Goal: Task Accomplishment & Management: Complete application form

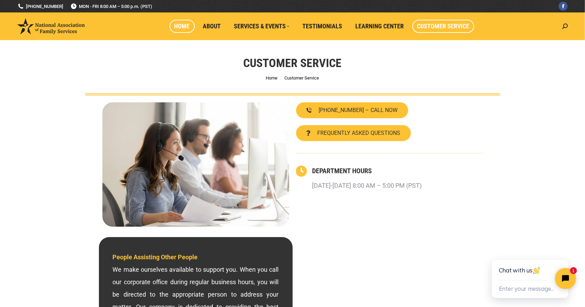
click at [185, 30] on span "Home" at bounding box center [182, 26] width 16 height 8
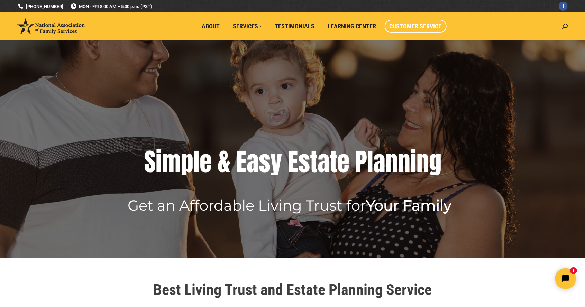
click at [414, 28] on span "Customer Service" at bounding box center [415, 26] width 52 height 8
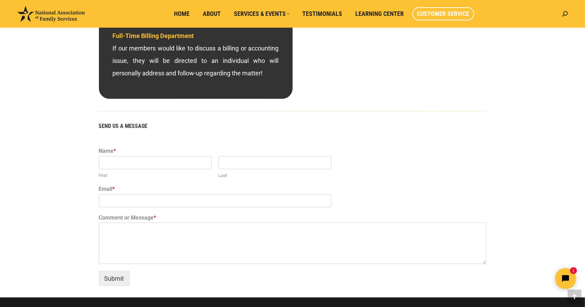
scroll to position [353, 0]
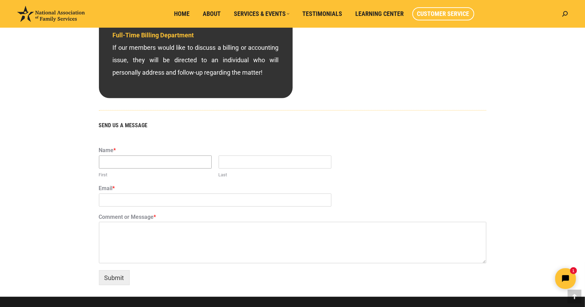
click at [135, 163] on input "First" at bounding box center [155, 162] width 113 height 13
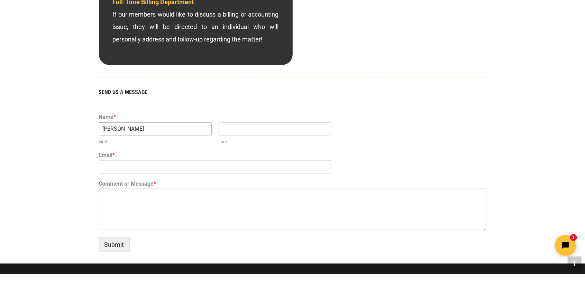
type input "Christie"
click at [258, 160] on input "Last" at bounding box center [275, 162] width 113 height 13
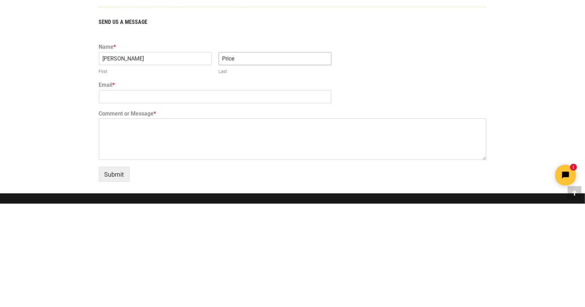
type input "Price"
click at [154, 202] on input "Email *" at bounding box center [215, 200] width 232 height 13
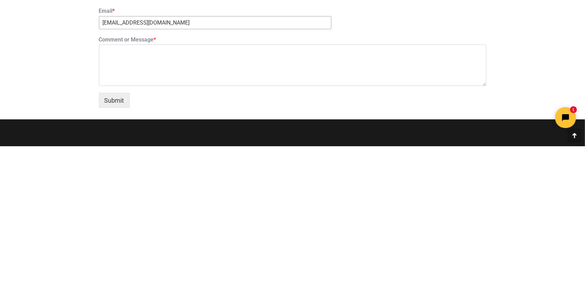
scroll to position [370, 0]
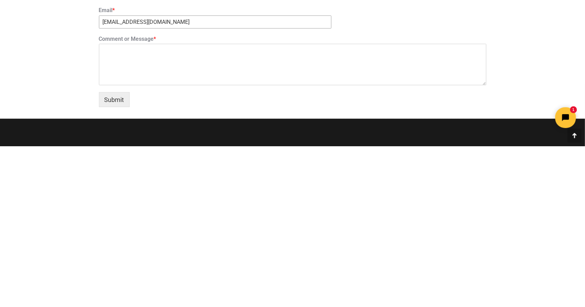
type input "christieprice48@yahoo.com"
click at [170, 229] on textarea "Comment or Message *" at bounding box center [292, 226] width 387 height 42
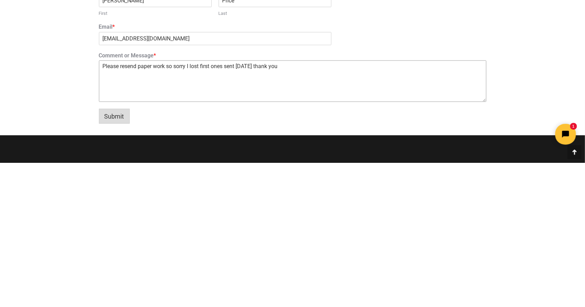
type textarea "Please resend paper work so sorry I lost first ones sent march 25th 2025 thank …"
click at [118, 264] on button "Submit" at bounding box center [114, 260] width 31 height 15
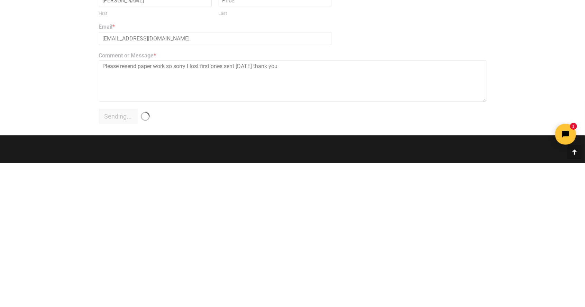
scroll to position [371, 0]
